Goal: Check status: Check status

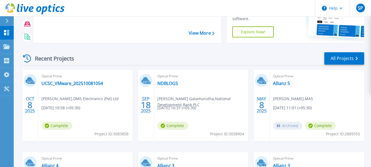
scroll to position [55, 0]
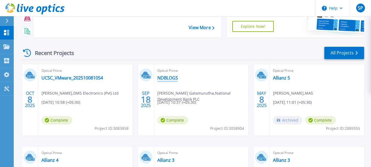
click at [170, 77] on link "NDBLOGS" at bounding box center [167, 77] width 21 height 5
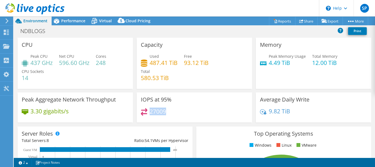
drag, startPoint x: 167, startPoint y: 111, endPoint x: 149, endPoint y: 112, distance: 17.9
click at [149, 112] on div "27009" at bounding box center [194, 114] width 107 height 12
click at [169, 112] on div "27009" at bounding box center [194, 114] width 107 height 12
click at [72, 19] on span "Performance" at bounding box center [73, 20] width 24 height 5
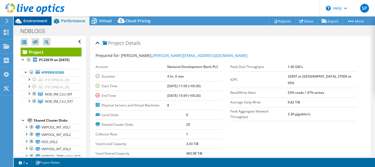
click at [36, 22] on span "Environment" at bounding box center [35, 20] width 24 height 5
